Goal: Task Accomplishment & Management: Complete application form

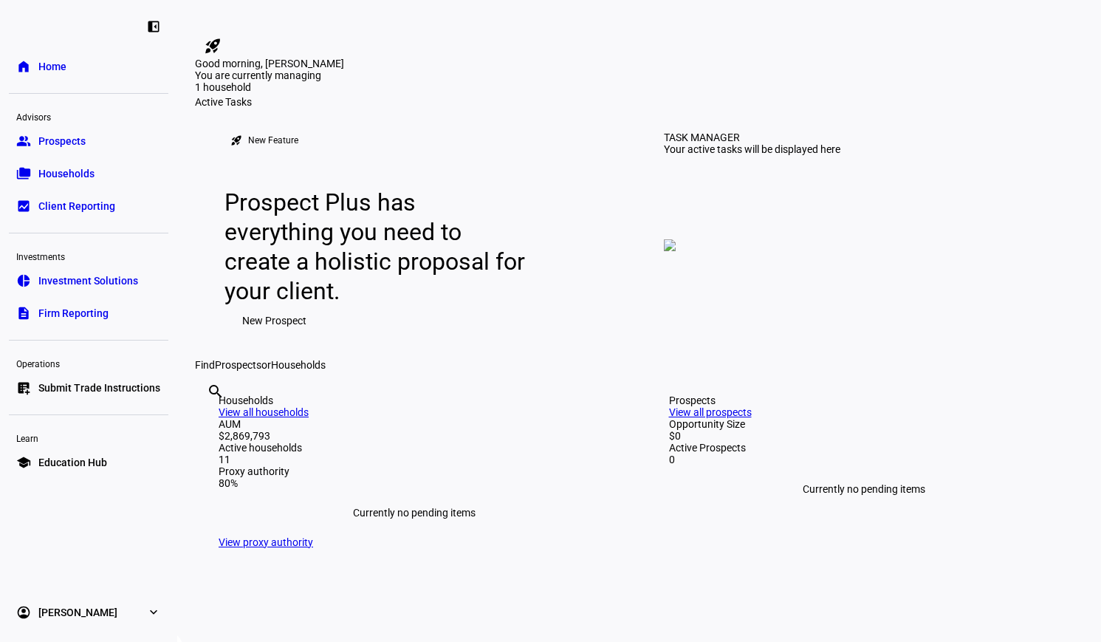
click at [69, 137] on span "Prospects" at bounding box center [61, 141] width 47 height 15
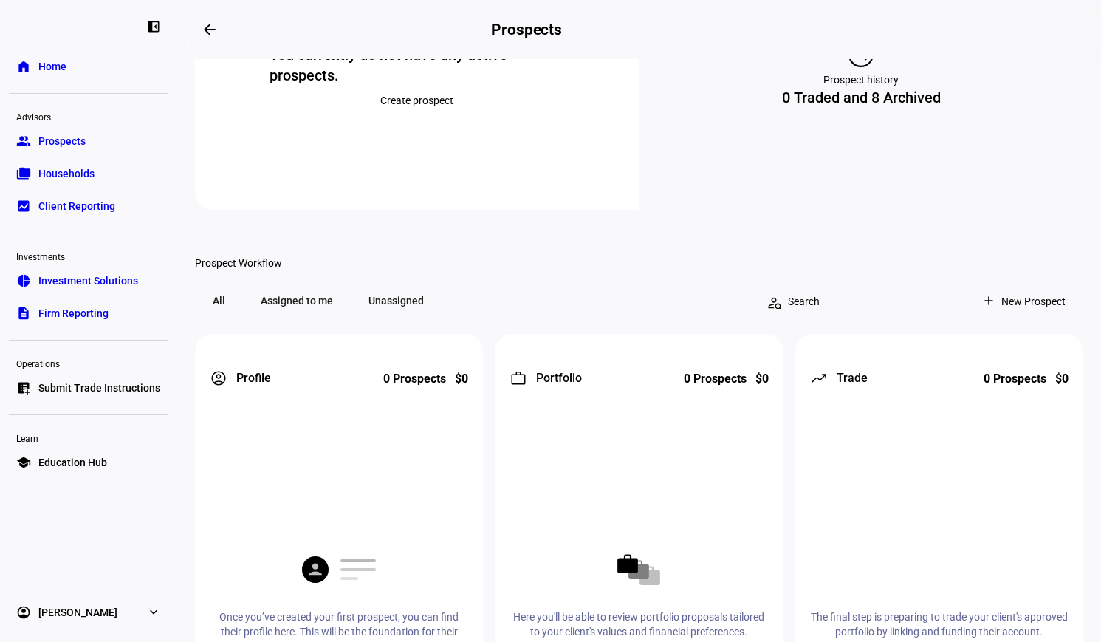
scroll to position [148, 0]
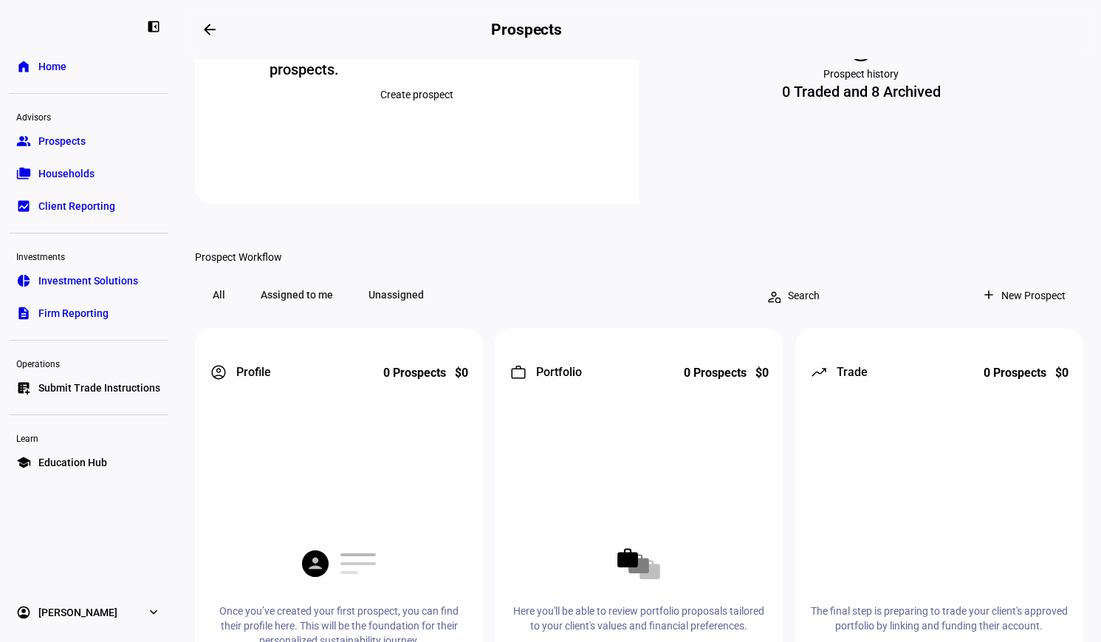
click at [1025, 310] on span "New Prospect" at bounding box center [1033, 296] width 64 height 30
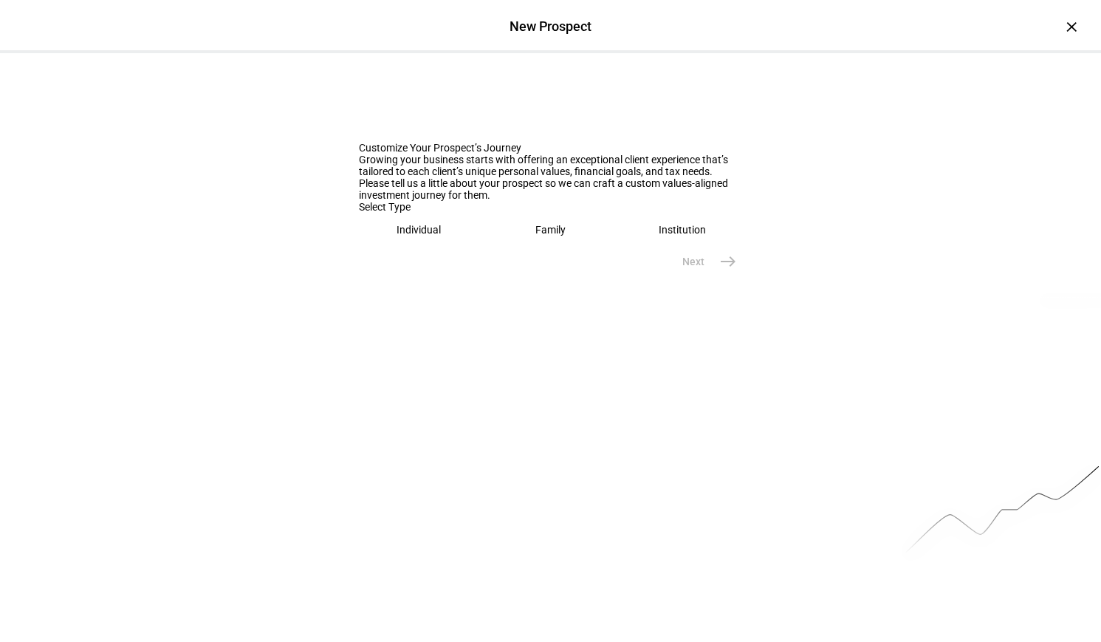
click at [558, 236] on div "Family" at bounding box center [550, 230] width 30 height 12
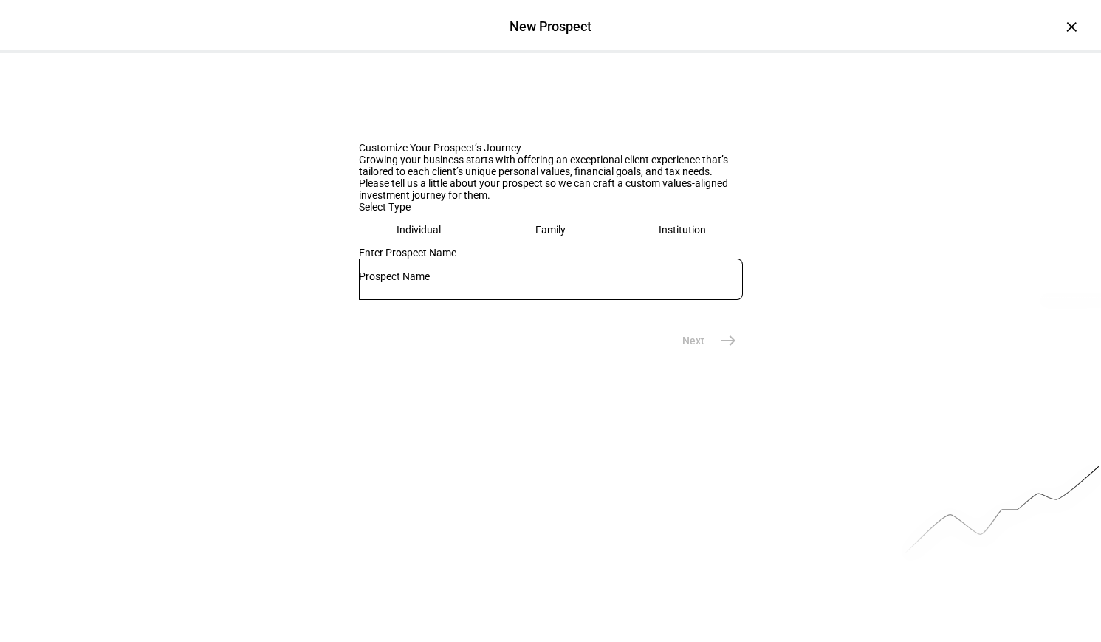
click at [448, 282] on input "text" at bounding box center [551, 276] width 384 height 12
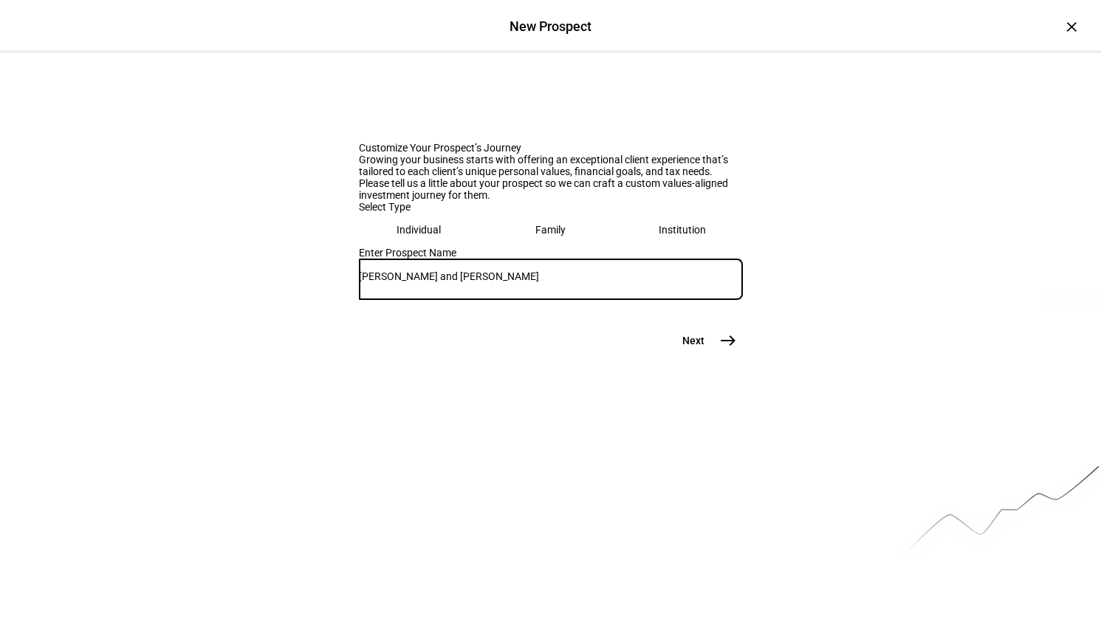
type input "[PERSON_NAME] and [PERSON_NAME]"
click at [719, 349] on mat-icon "east" at bounding box center [728, 341] width 18 height 18
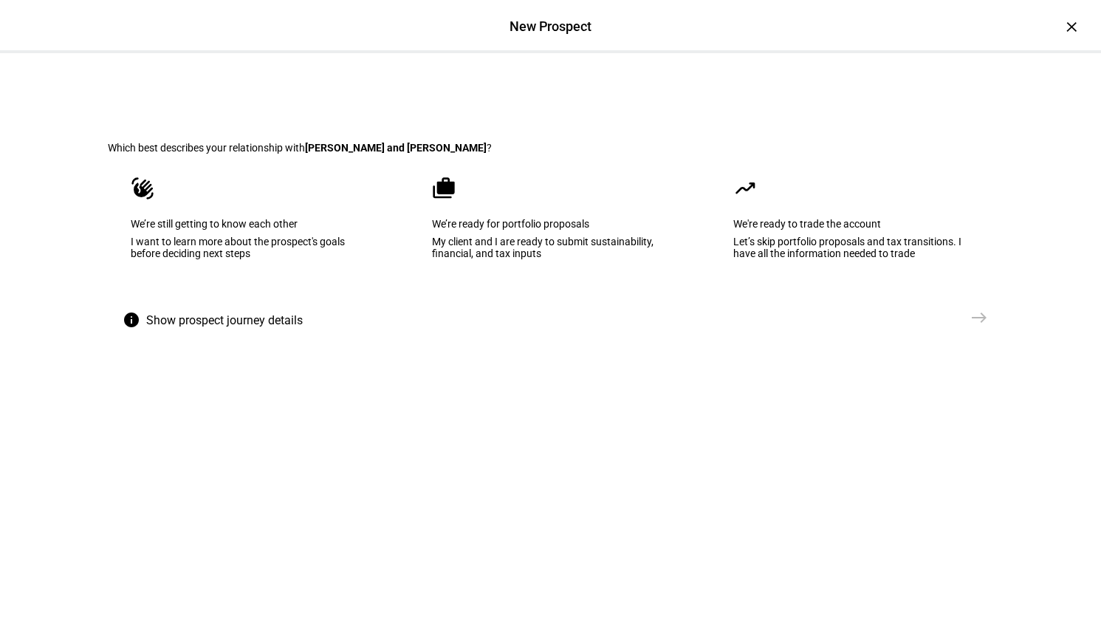
click at [264, 303] on eth-mega-radio-button "waving_hand We’re still getting to know each other I want to learn more about t…" at bounding box center [250, 228] width 284 height 149
click at [944, 325] on span "Send VME" at bounding box center [931, 317] width 47 height 15
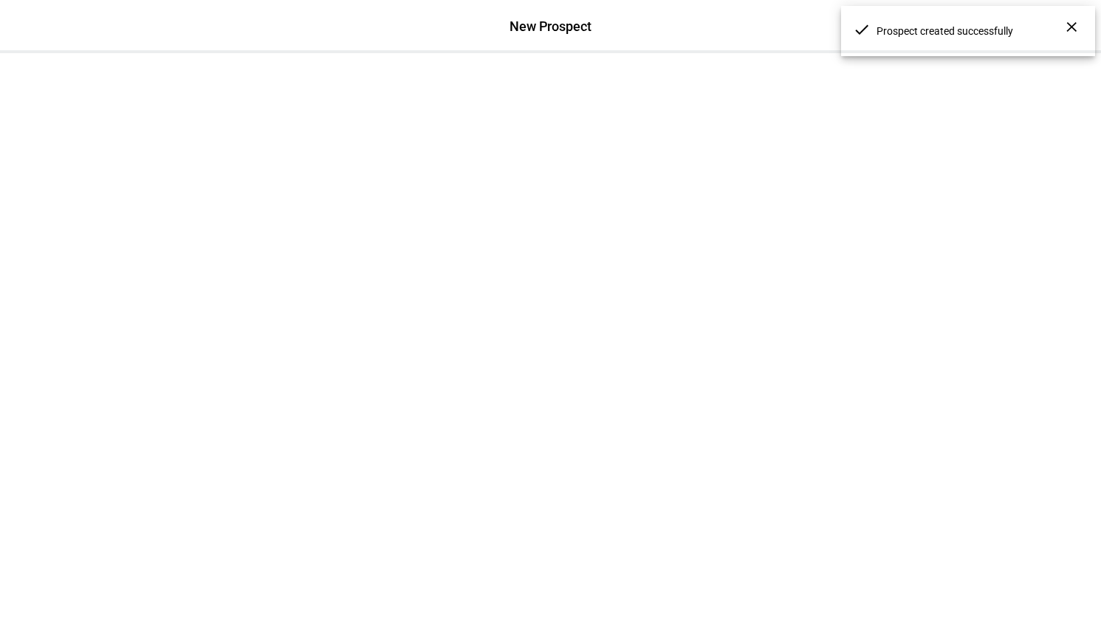
scroll to position [0, 0]
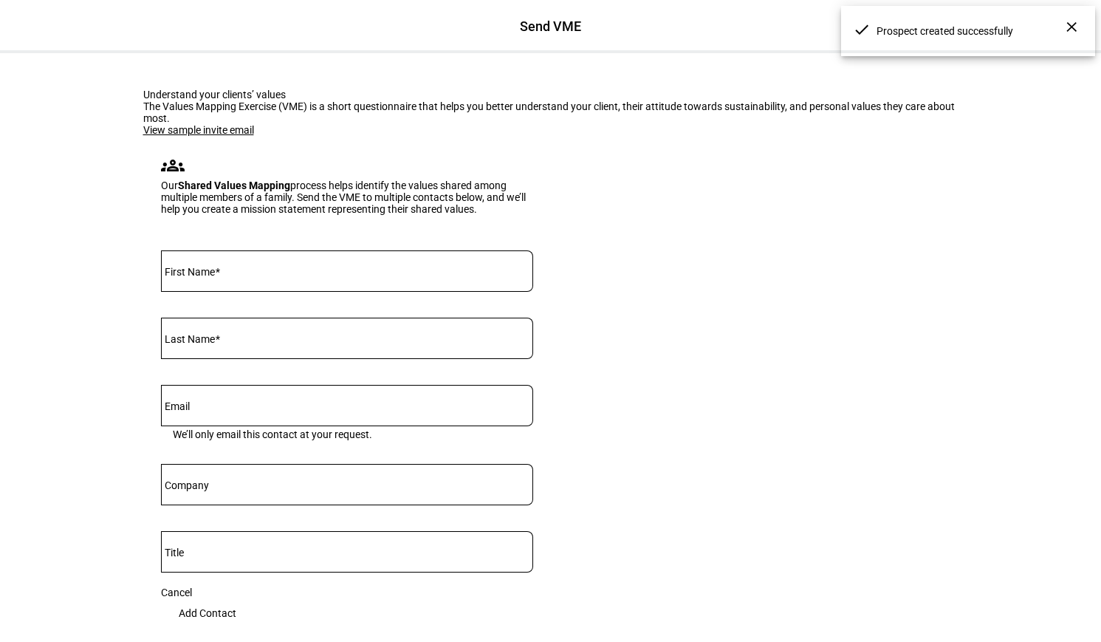
click at [253, 274] on input "First Name" at bounding box center [347, 268] width 372 height 12
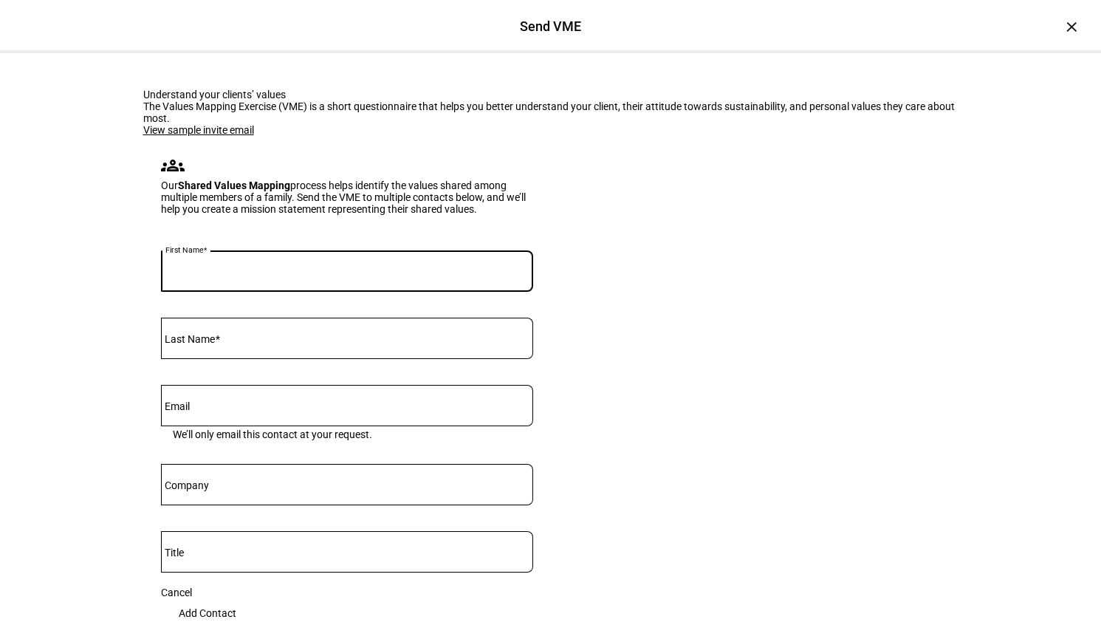
click at [210, 274] on input "First Name" at bounding box center [347, 268] width 372 height 12
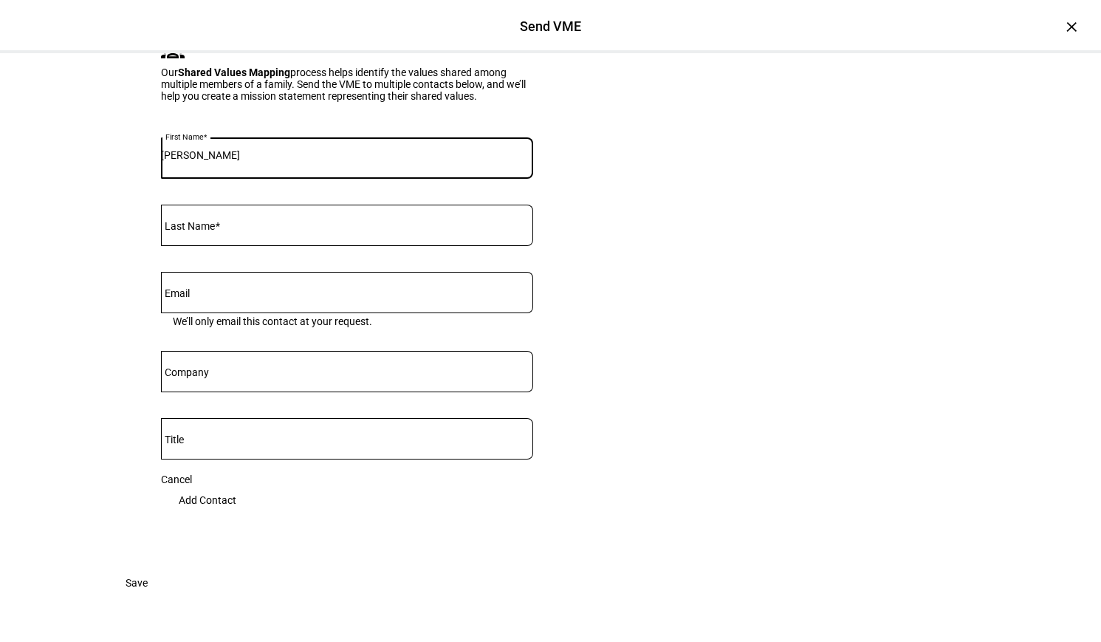
scroll to position [222, 0]
type input "[PERSON_NAME]"
click at [199, 232] on mat-label "Last Name" at bounding box center [190, 226] width 50 height 12
click at [199, 228] on input "Last Name" at bounding box center [347, 222] width 372 height 12
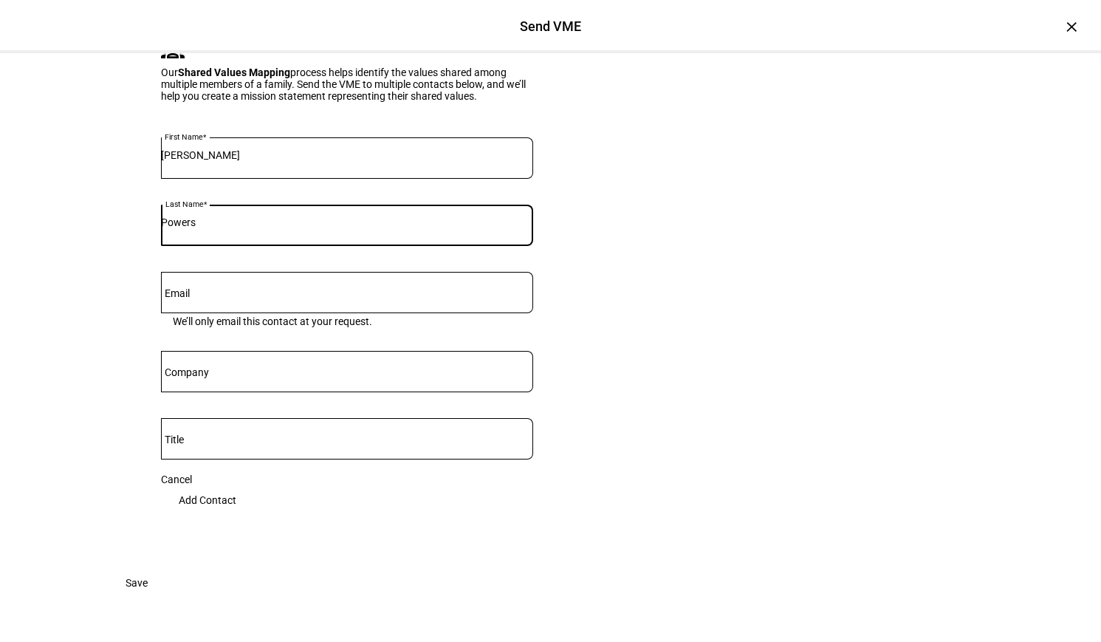
type input "Powers"
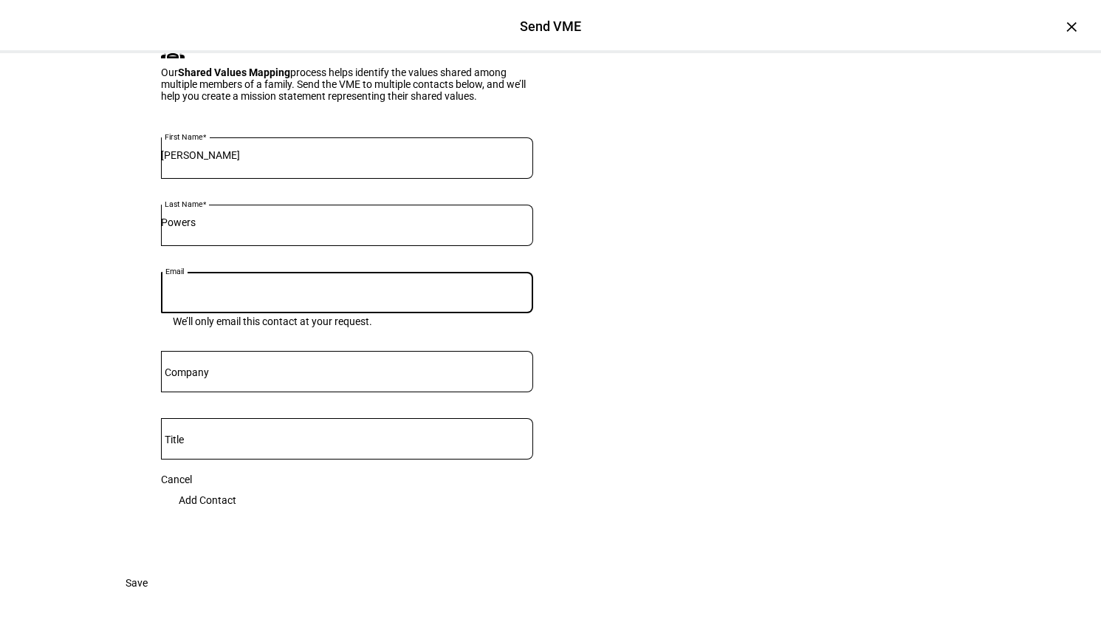
click at [194, 295] on input "Email" at bounding box center [347, 290] width 372 height 12
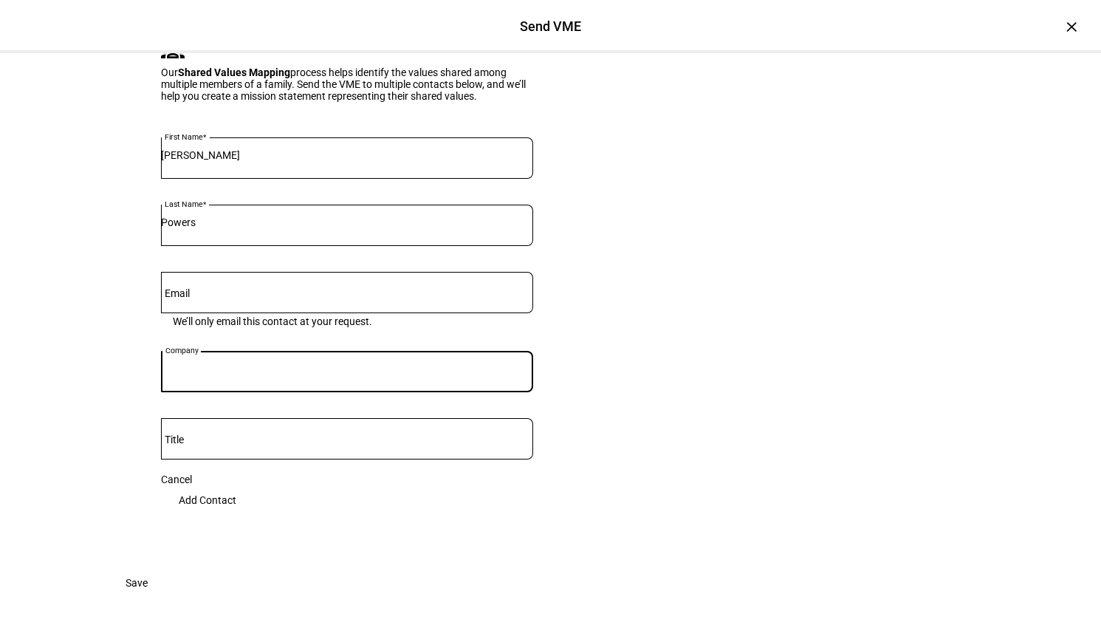
click at [202, 374] on input "Company" at bounding box center [347, 369] width 372 height 12
click at [236, 515] on span "Add Contact" at bounding box center [208, 500] width 58 height 30
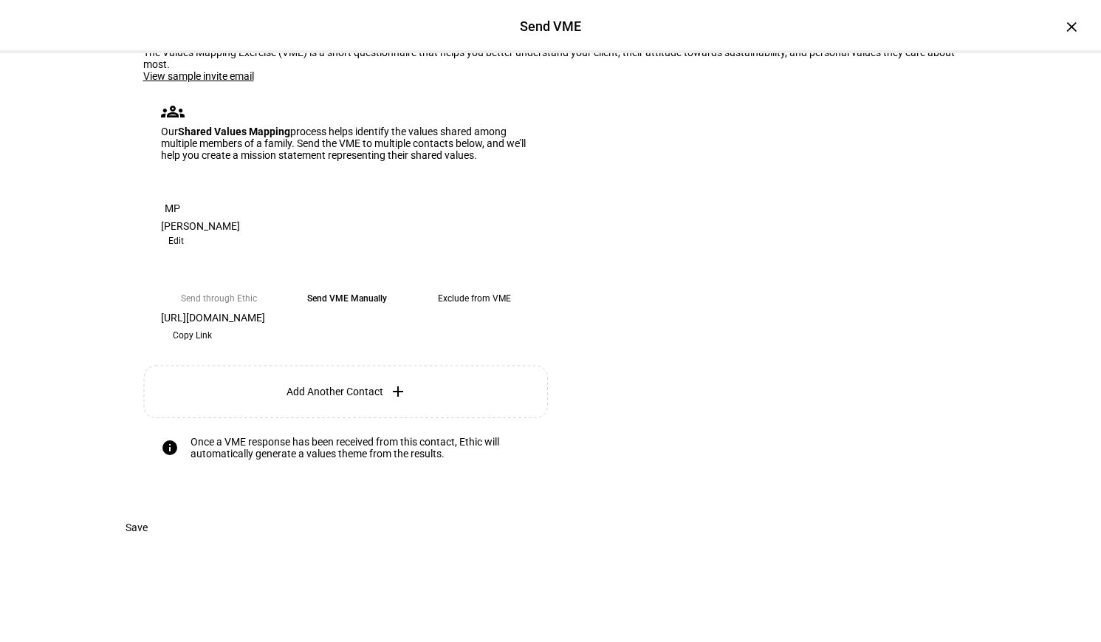
click at [212, 323] on span "Copy Link" at bounding box center [192, 335] width 39 height 24
click at [148, 542] on span "Save" at bounding box center [137, 527] width 22 height 30
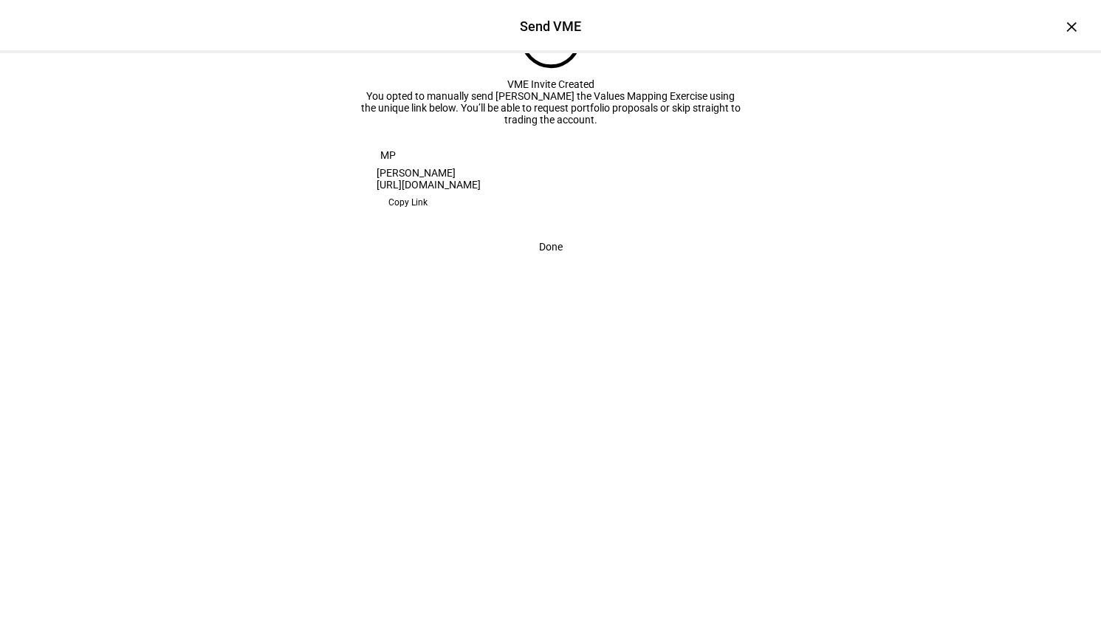
click at [544, 261] on span "Done" at bounding box center [551, 247] width 24 height 30
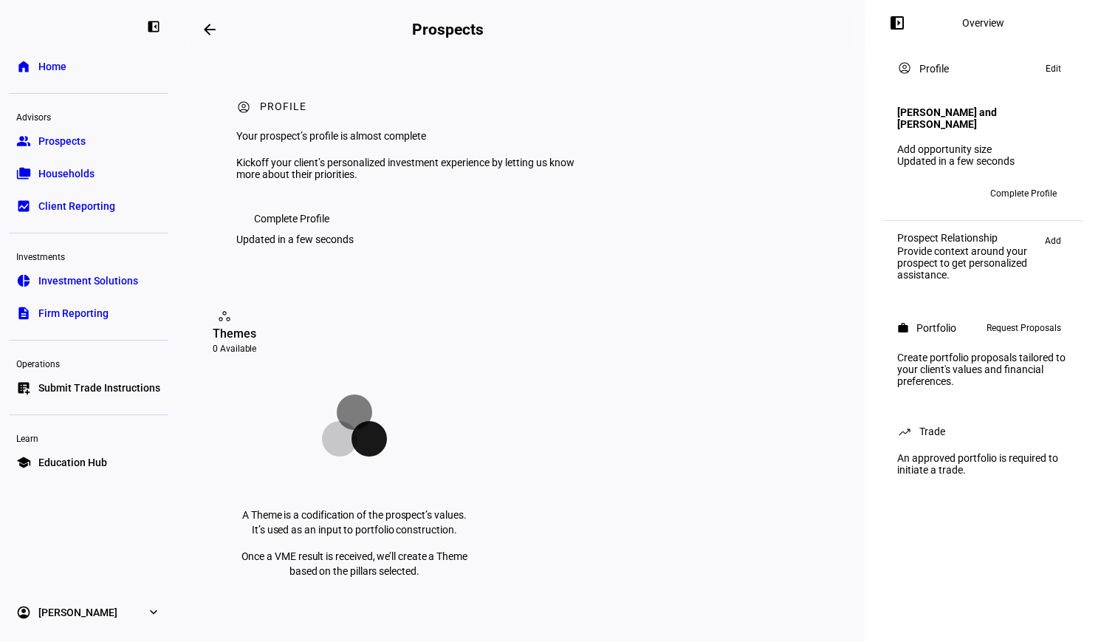
drag, startPoint x: 642, startPoint y: 28, endPoint x: 648, endPoint y: 83, distance: 54.9
click at [642, 28] on eth-layout-page-header "arrow_backwards Prospects Overview left_panel_close" at bounding box center [521, 29] width 688 height 59
